Goal: Task Accomplishment & Management: Use online tool/utility

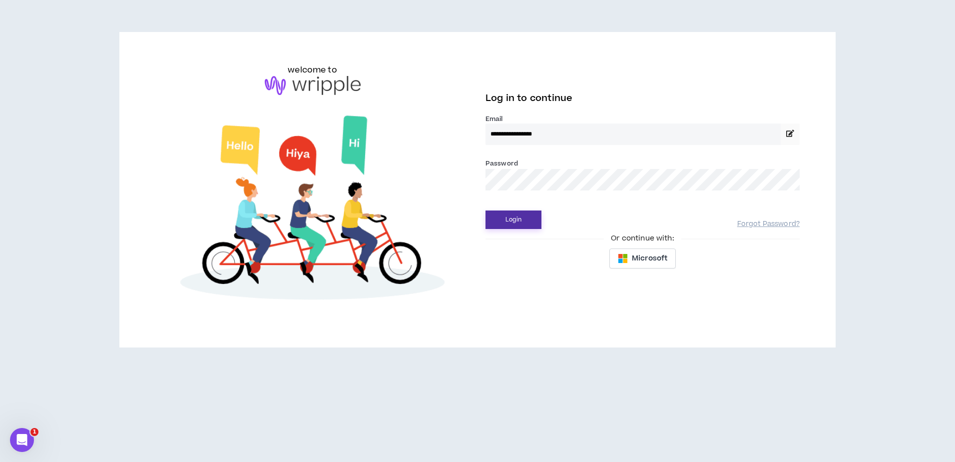
click at [529, 215] on button "Login" at bounding box center [514, 219] width 56 height 18
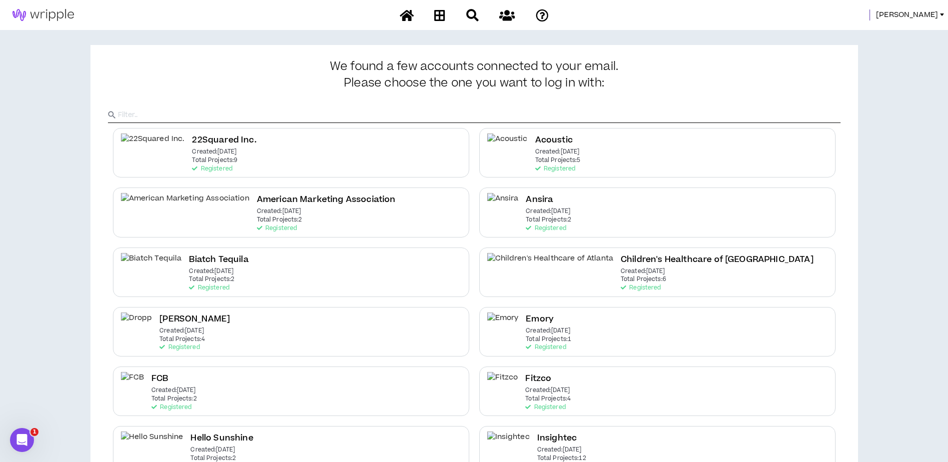
click at [927, 13] on span "[PERSON_NAME]" at bounding box center [907, 14] width 62 height 11
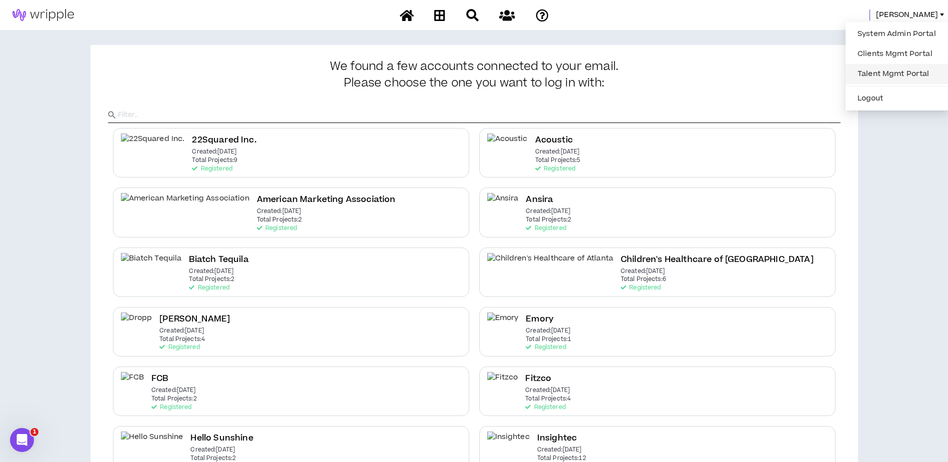
click at [900, 75] on link "Talent Mgmt Portal" at bounding box center [896, 73] width 90 height 15
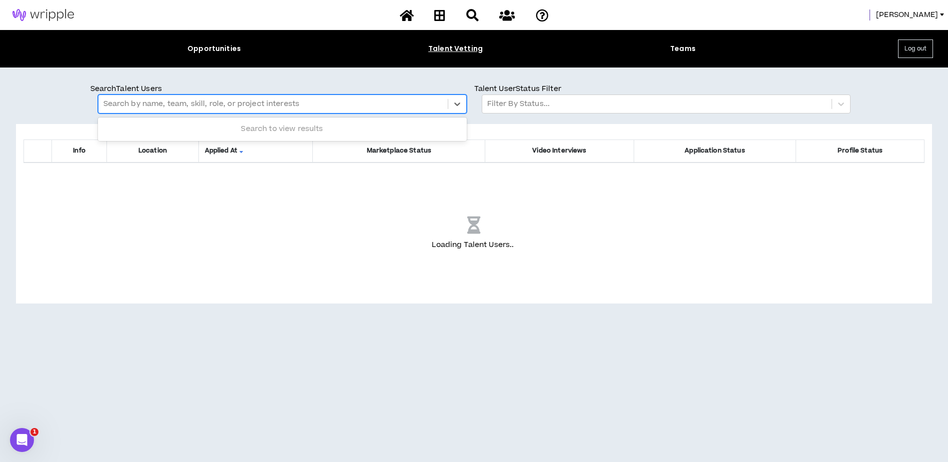
click at [322, 102] on div at bounding box center [272, 103] width 339 height 13
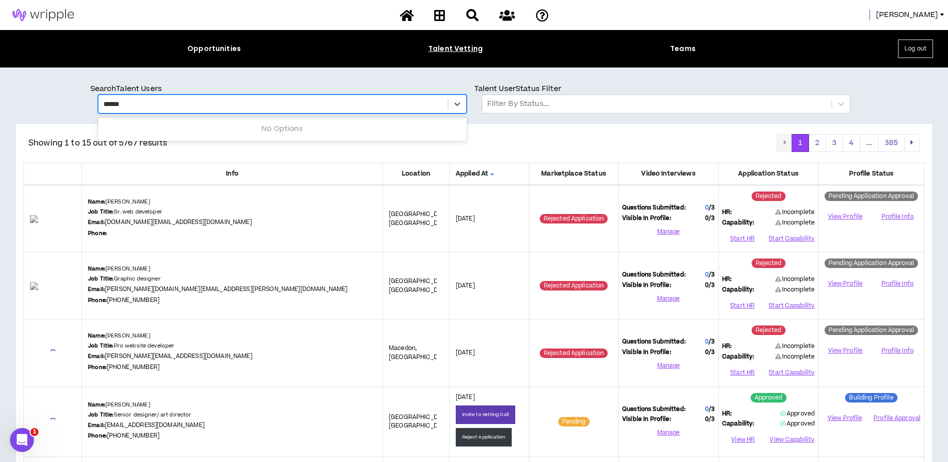
type input "*******"
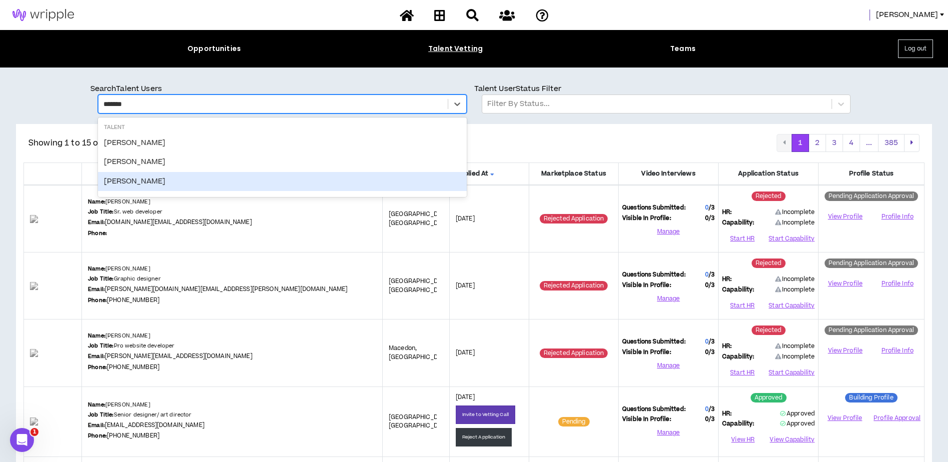
click at [278, 179] on div "[PERSON_NAME]" at bounding box center [282, 181] width 369 height 19
